Goal: Navigation & Orientation: Go to known website

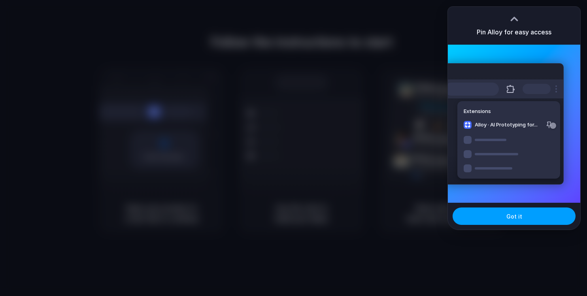
click at [465, 216] on button "Got it" at bounding box center [513, 215] width 123 height 17
